Goal: Task Accomplishment & Management: Use online tool/utility

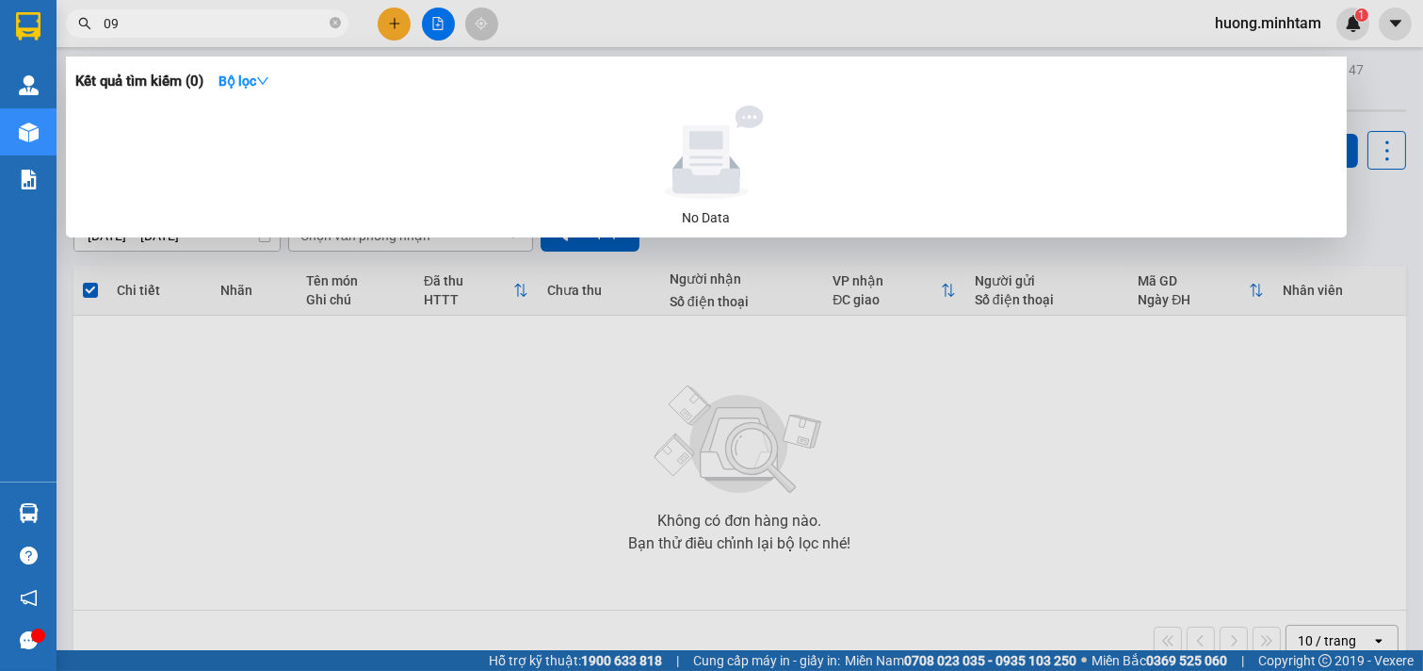
type input "0"
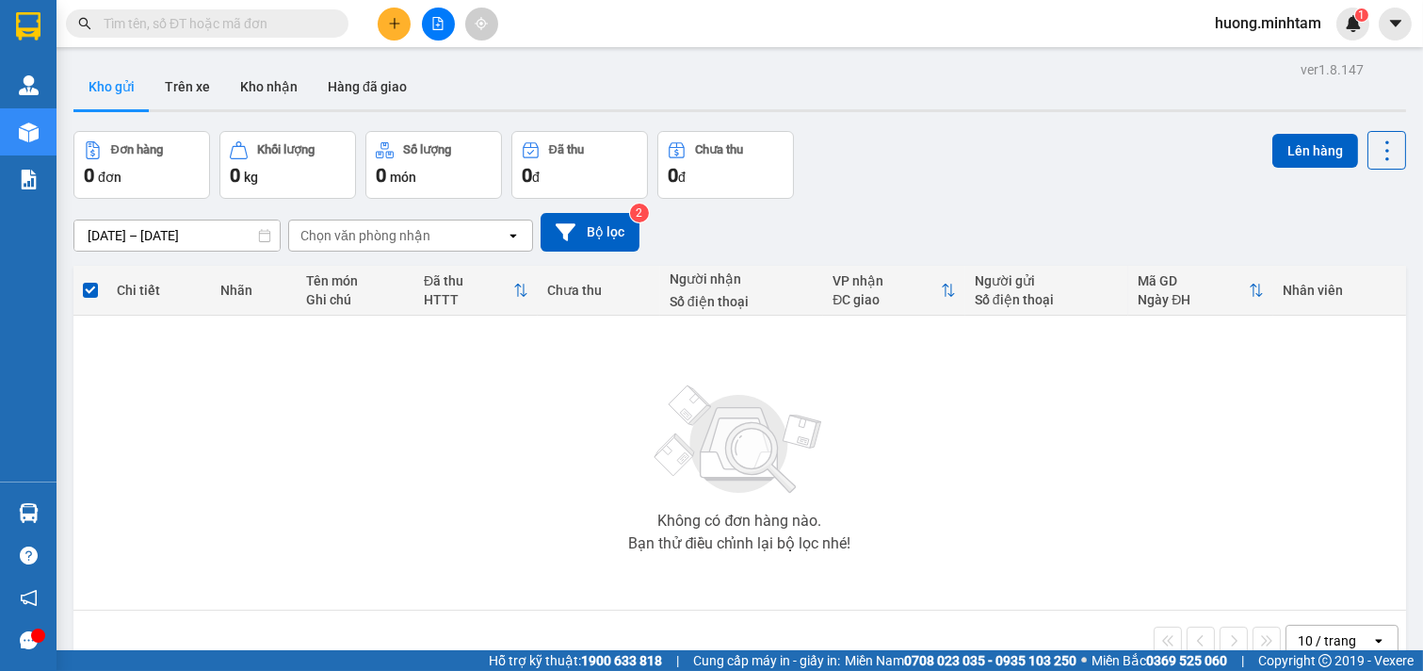
click at [597, 207] on div "[DATE] – [DATE] Press the down arrow key to interact with the calendar and sele…" at bounding box center [739, 232] width 1333 height 67
click at [631, 241] on button "Bộ lọc" at bounding box center [590, 232] width 99 height 39
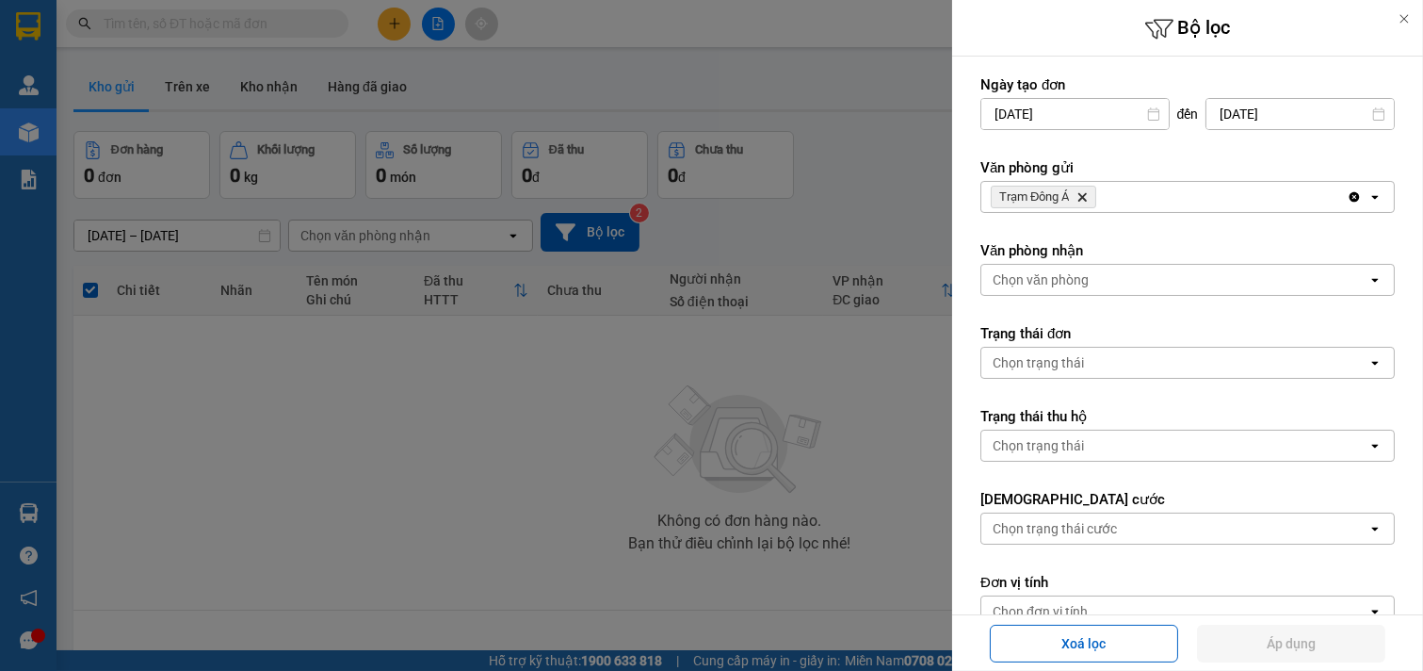
click at [1183, 189] on div "Trạm Đông Á Delete" at bounding box center [1165, 197] width 366 height 30
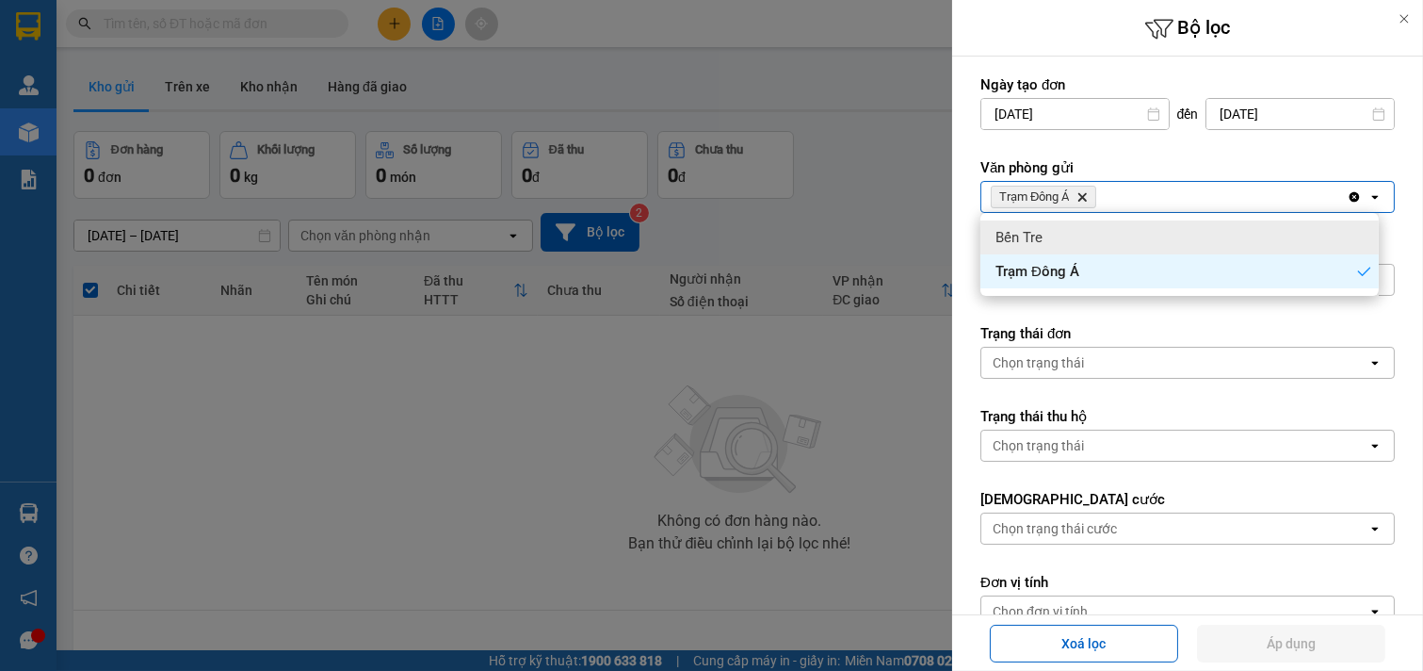
click at [1127, 233] on div "Bến Tre" at bounding box center [1180, 237] width 398 height 34
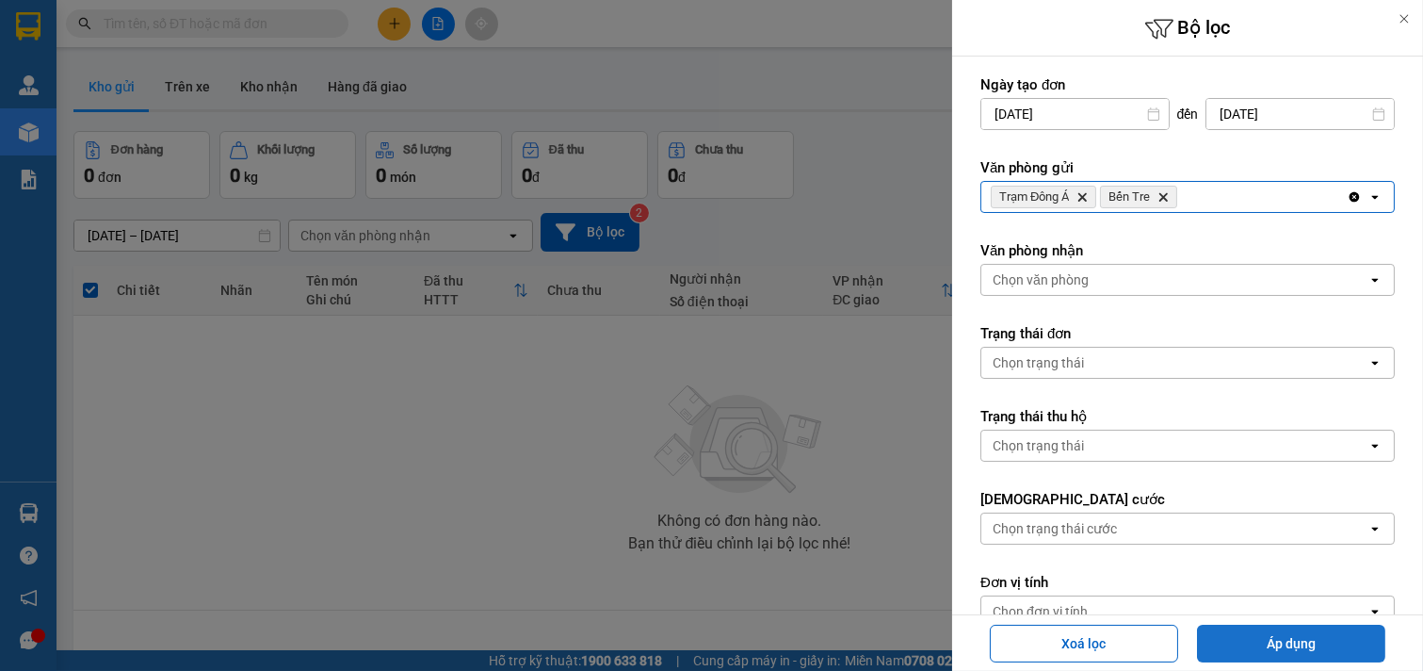
click at [1298, 639] on button "Áp dụng" at bounding box center [1291, 644] width 188 height 38
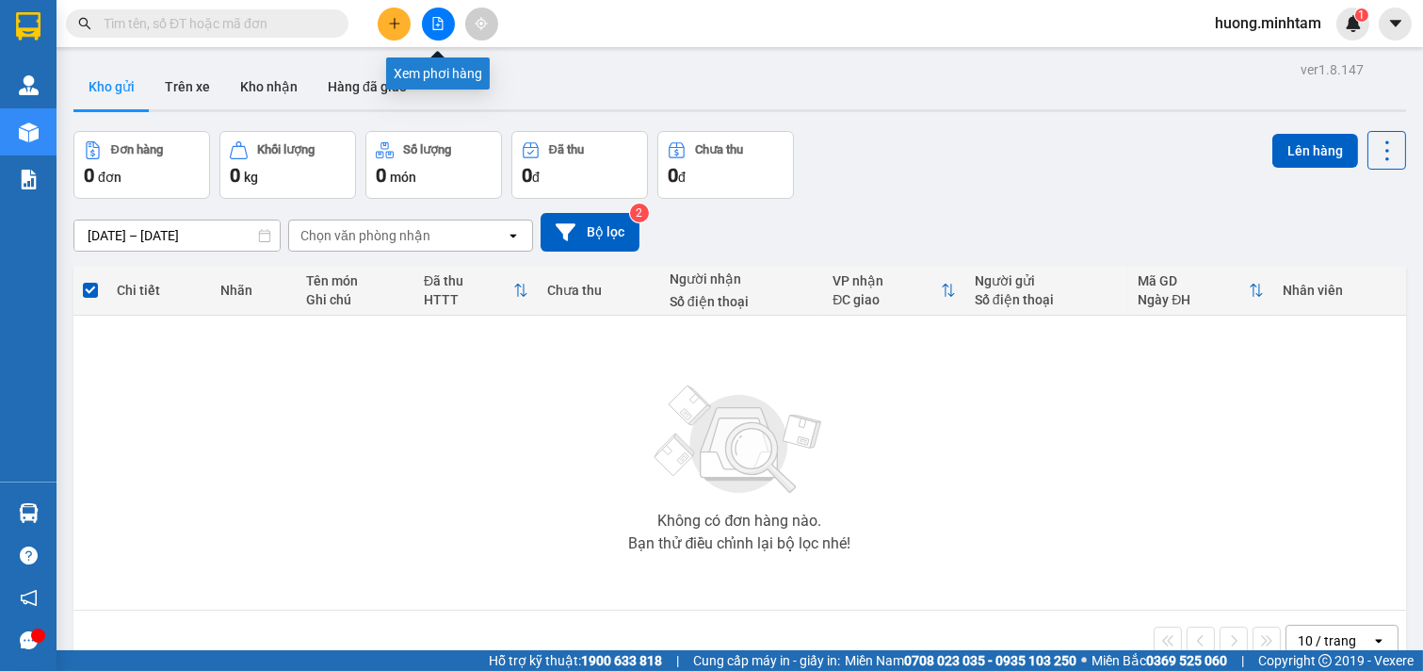
click at [439, 23] on icon "file-add" at bounding box center [437, 23] width 13 height 13
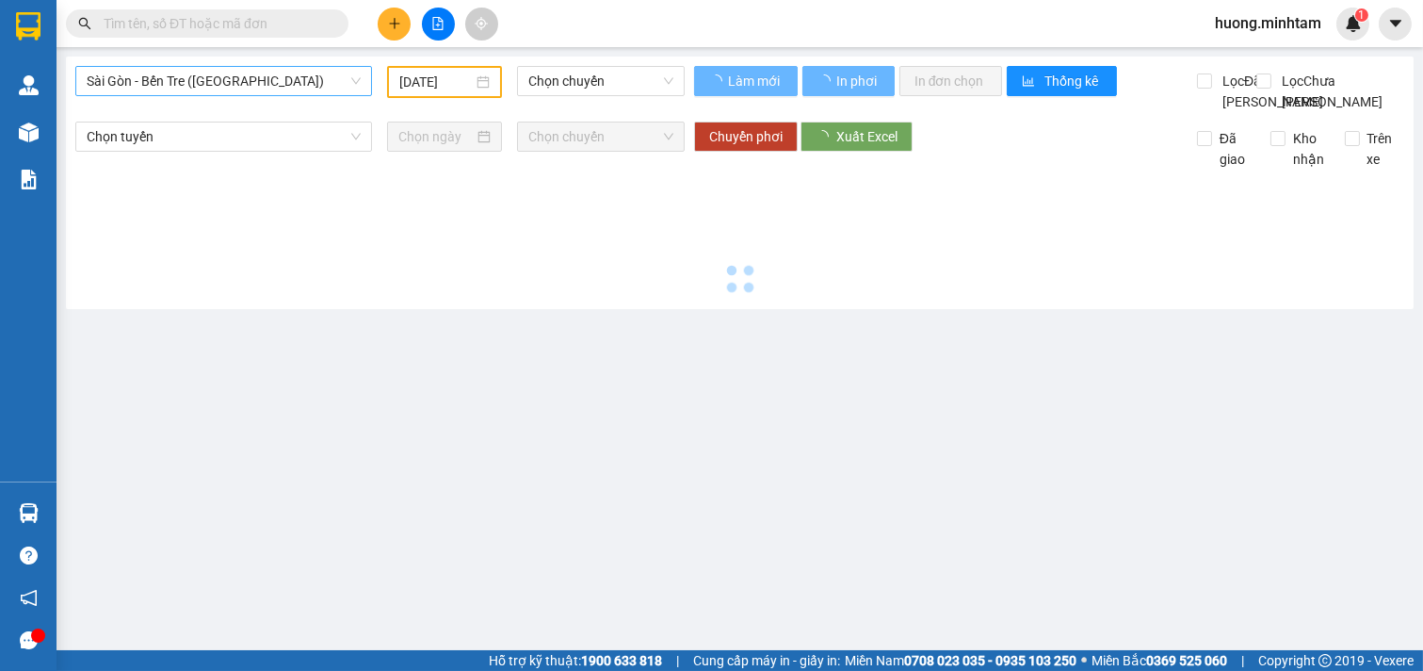
type input "[DATE]"
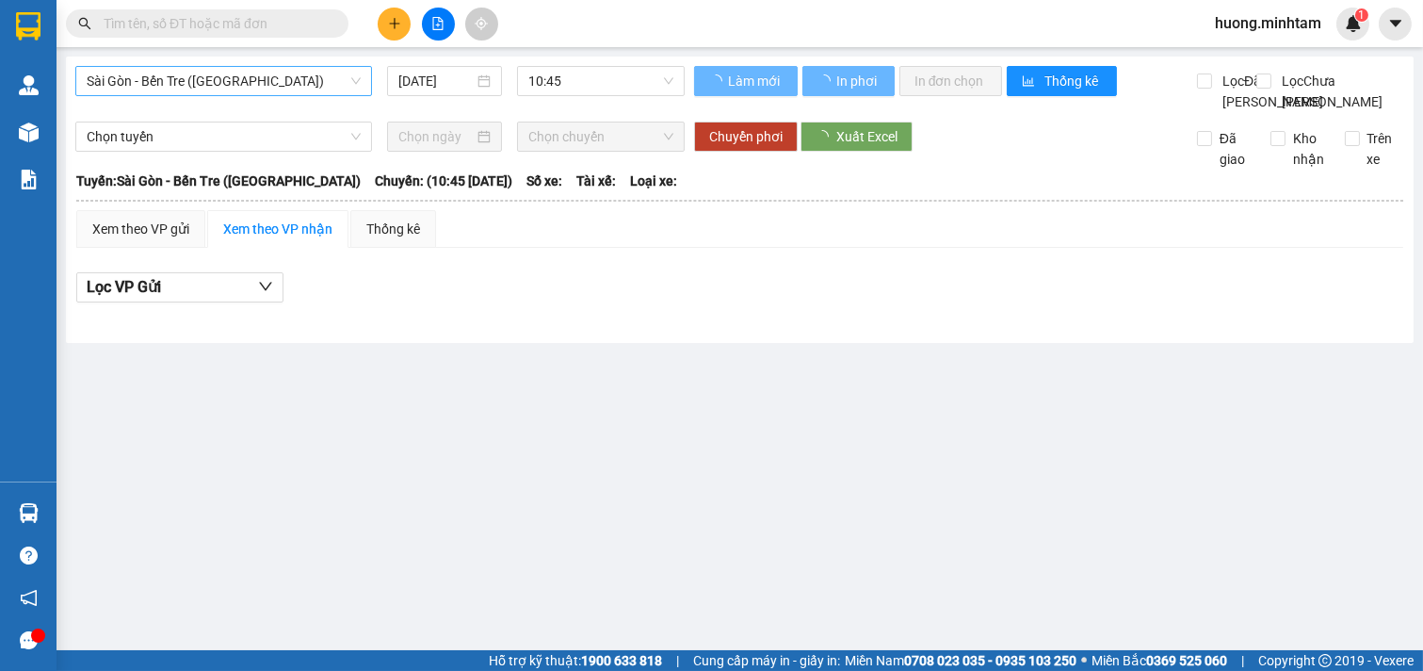
click at [314, 79] on span "Sài Gòn - Bến Tre ([GEOGRAPHIC_DATA])" at bounding box center [224, 81] width 274 height 28
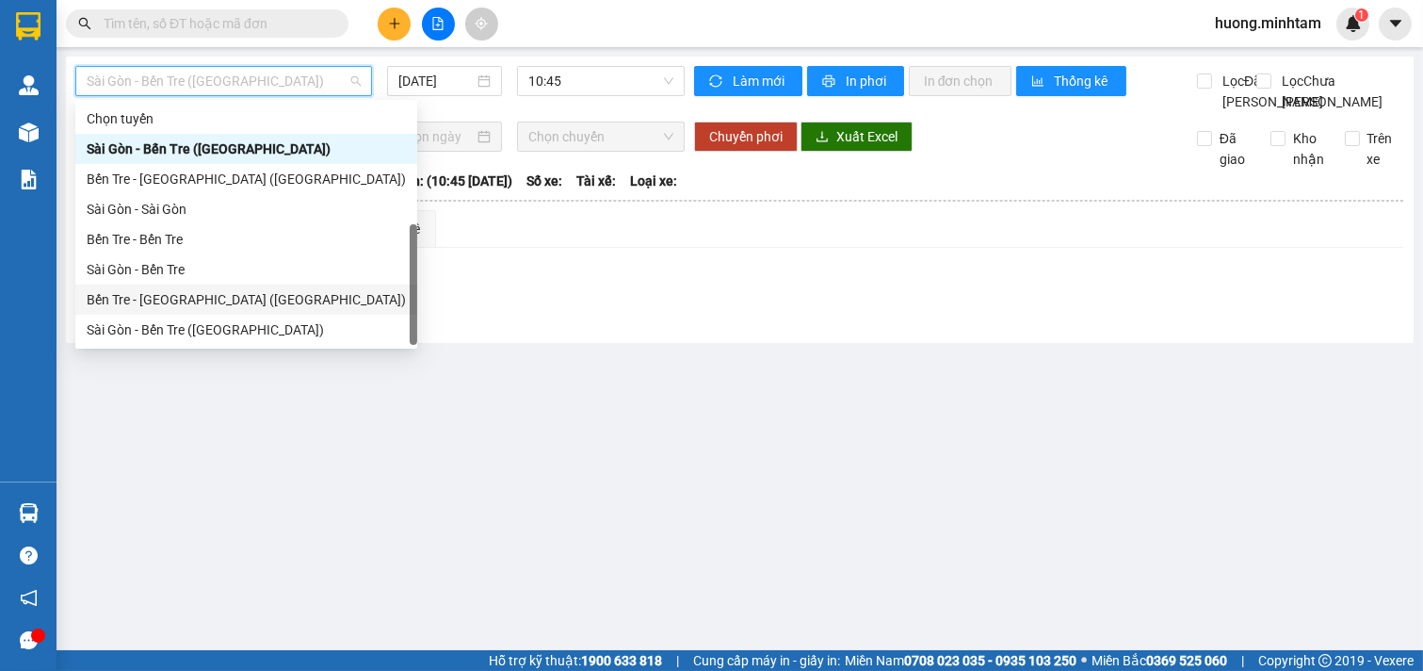
scroll to position [30, 0]
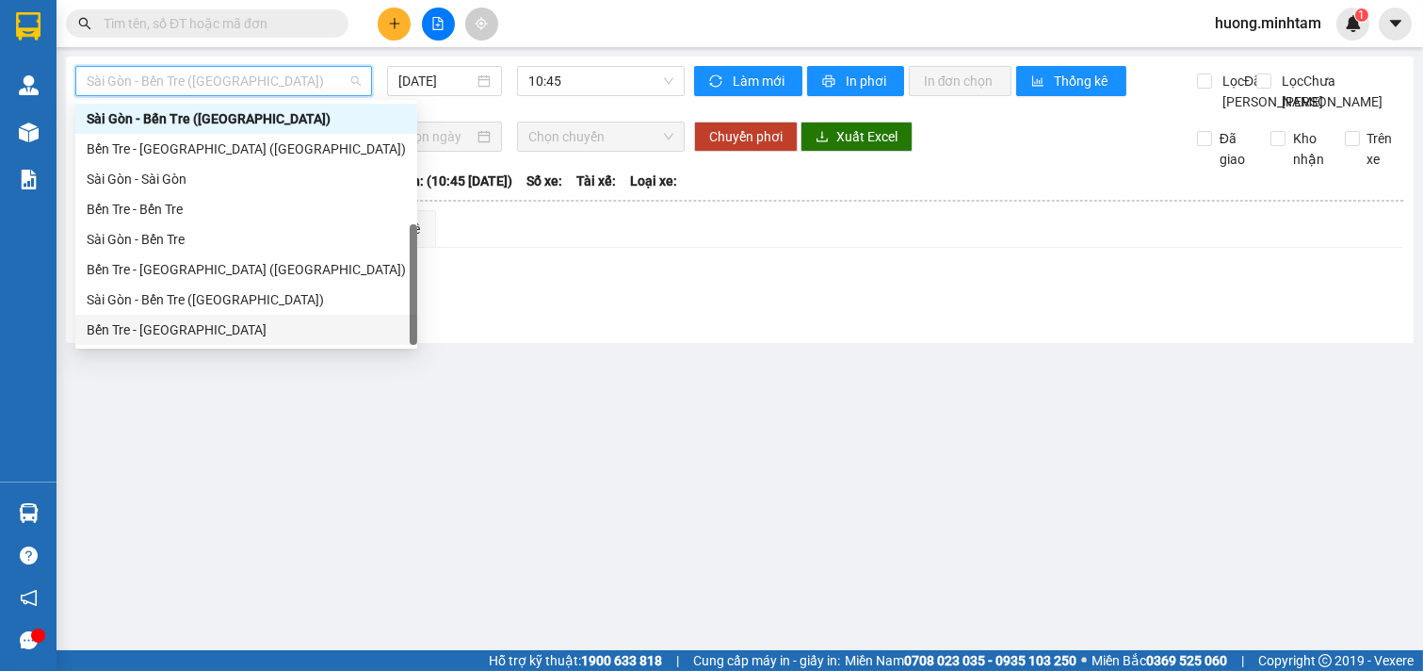
click at [196, 328] on div "Bến Tre - [GEOGRAPHIC_DATA]" at bounding box center [246, 329] width 319 height 21
type input "[DATE]"
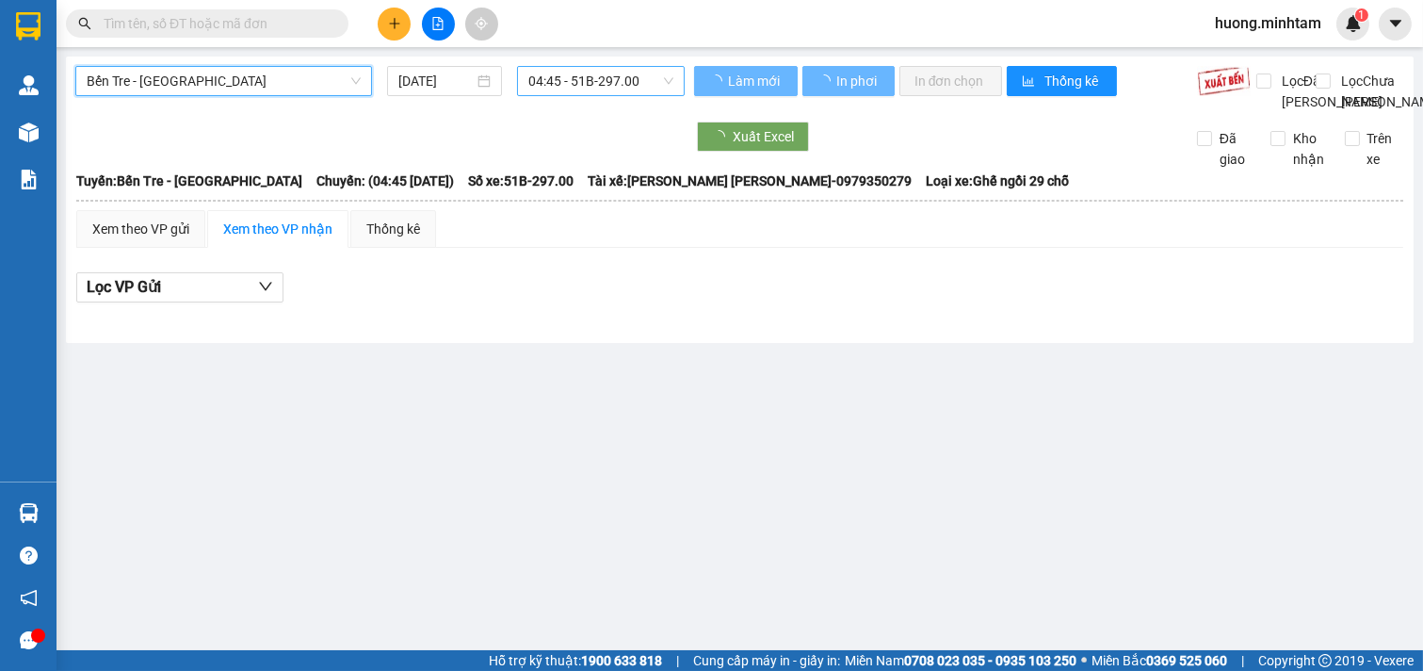
click at [594, 73] on span "04:45 - 51B-297.00" at bounding box center [600, 81] width 144 height 28
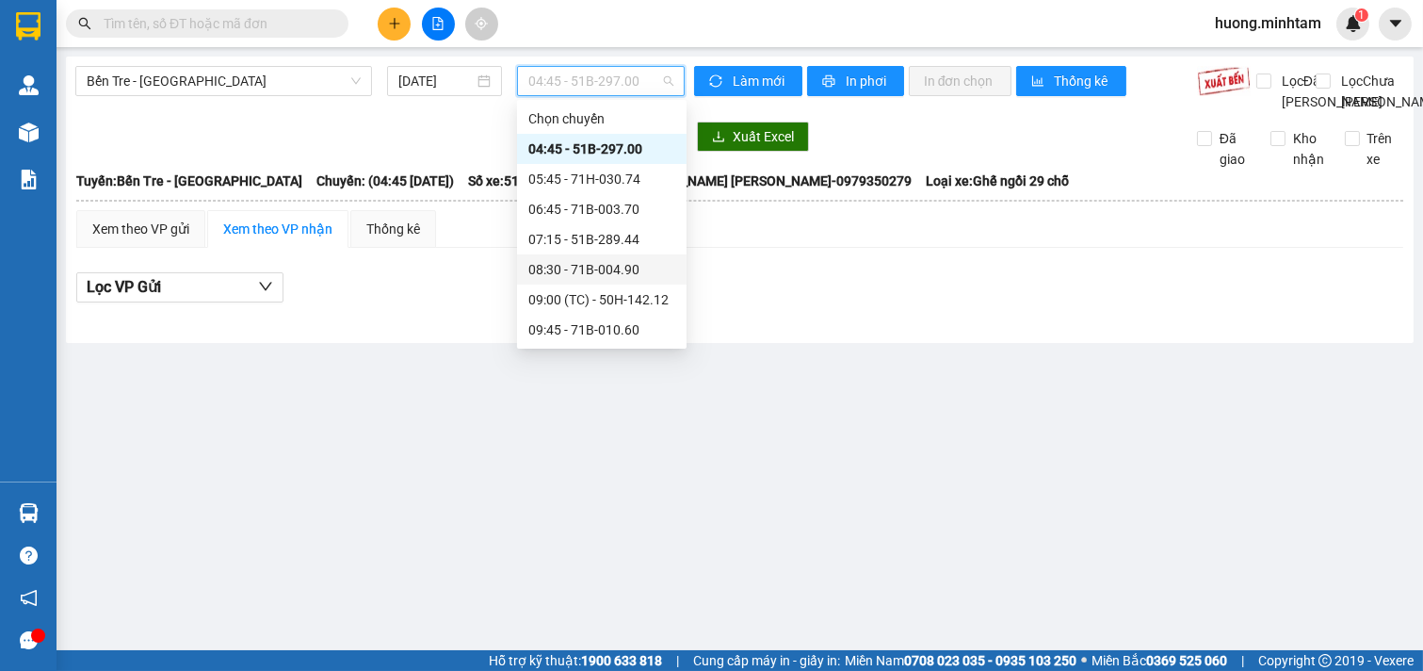
click at [609, 260] on div "08:30 - 71B-004.90" at bounding box center [601, 269] width 147 height 21
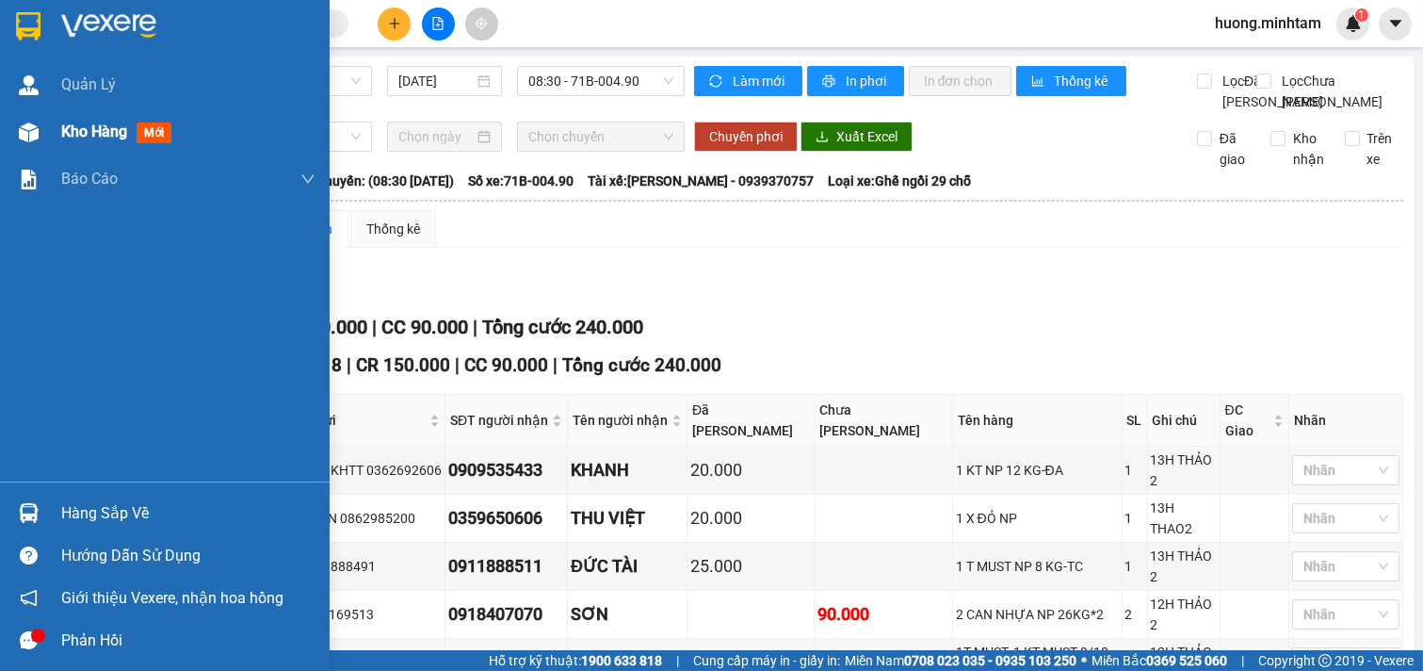
click at [121, 138] on span "Kho hàng" at bounding box center [94, 131] width 66 height 18
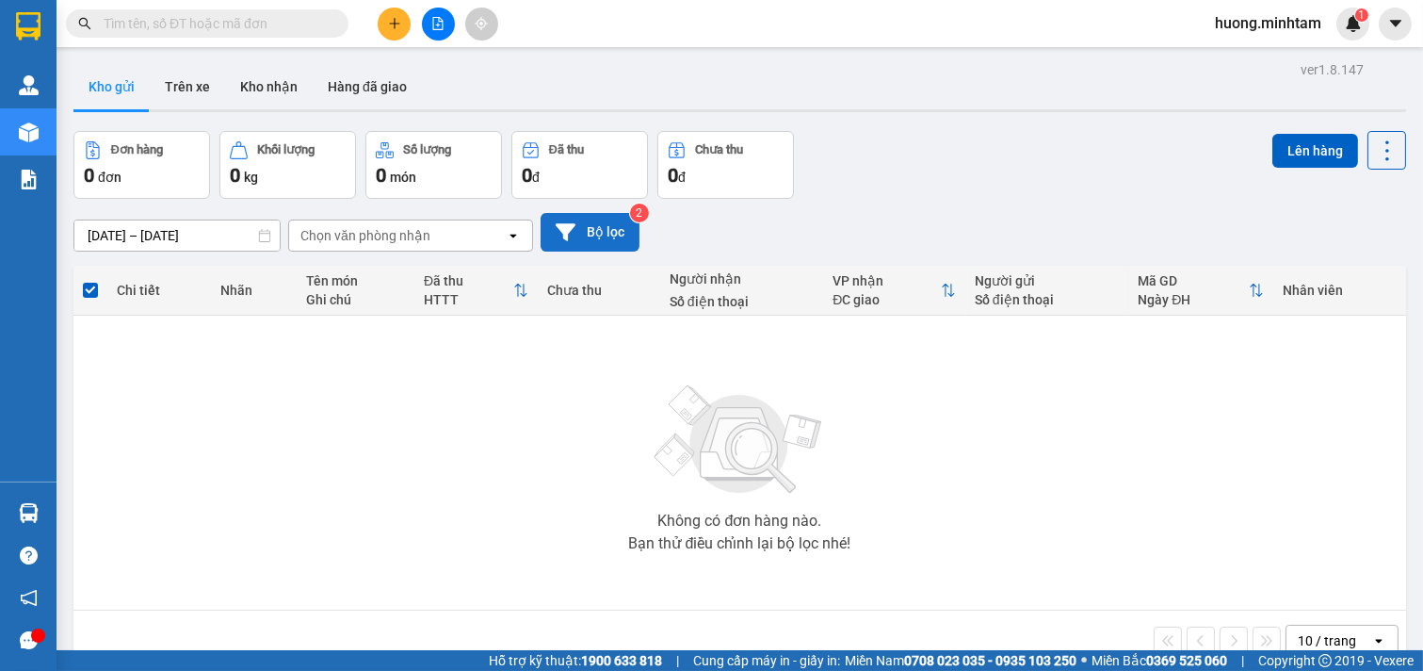
click at [603, 234] on button "Bộ lọc" at bounding box center [590, 232] width 99 height 39
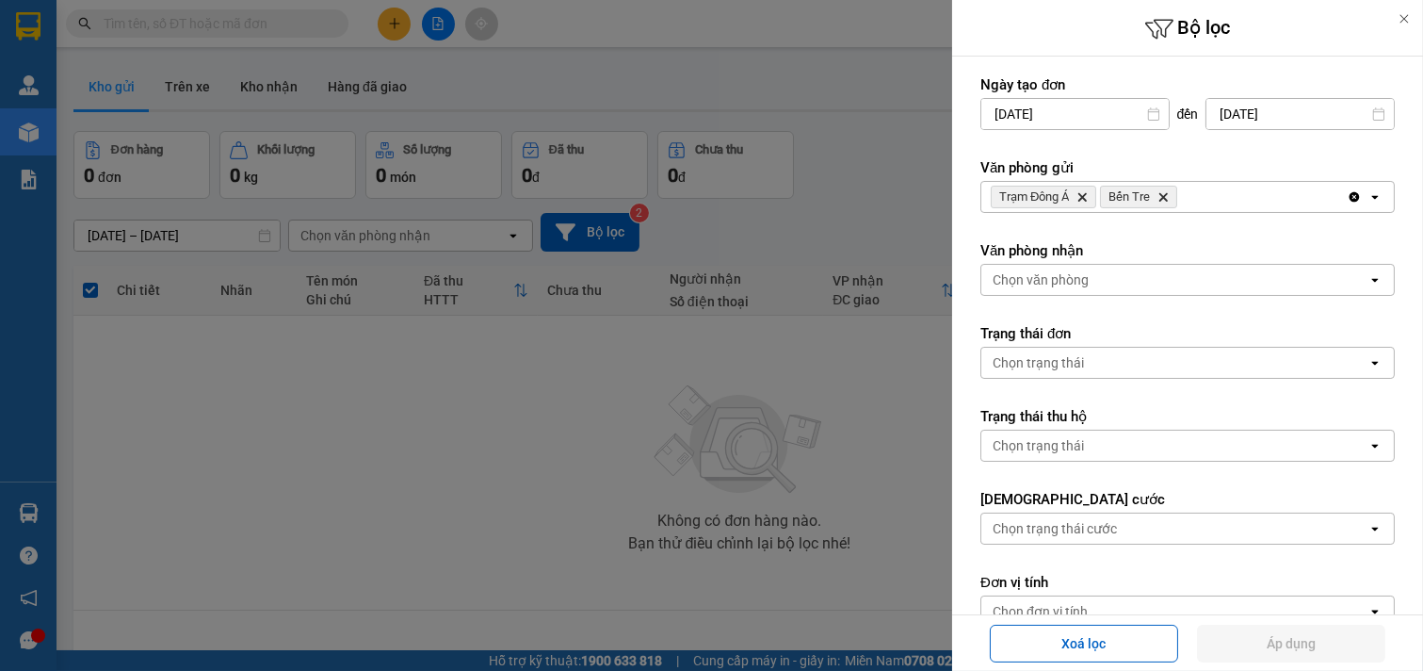
click at [1162, 193] on icon "Delete" at bounding box center [1163, 196] width 11 height 11
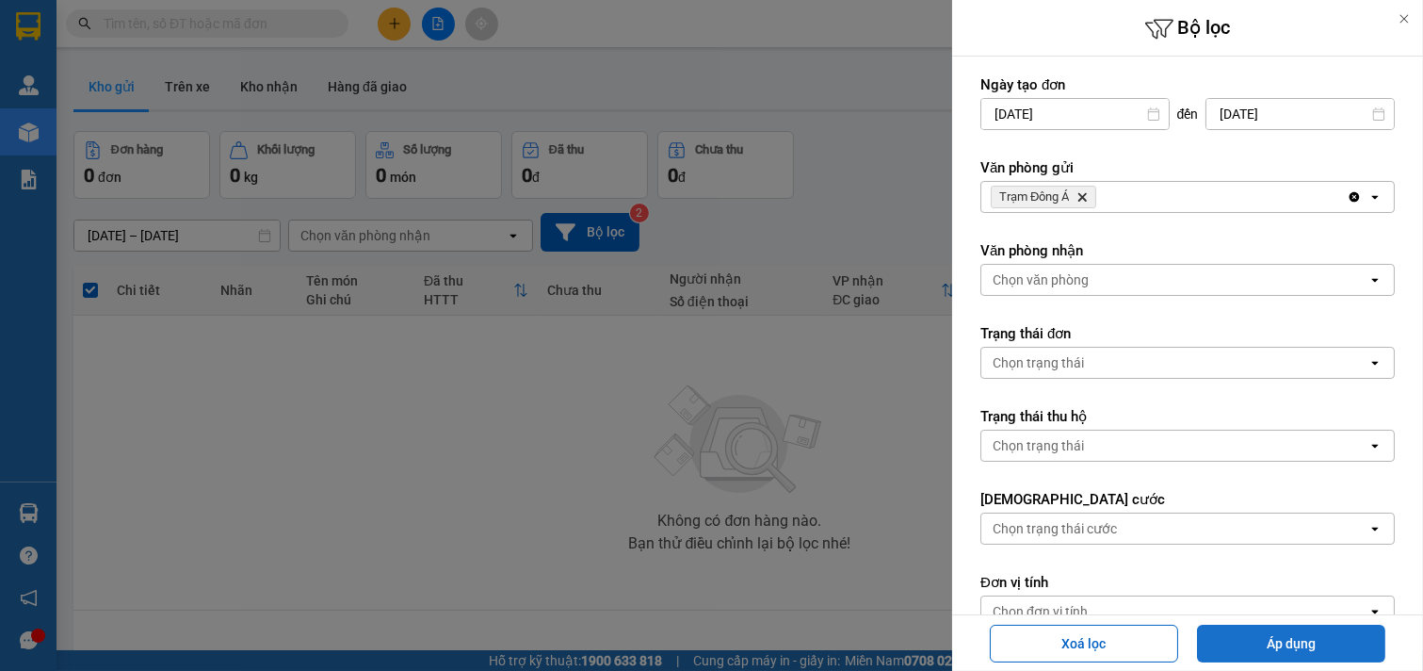
click at [1281, 637] on button "Áp dụng" at bounding box center [1291, 644] width 188 height 38
